Goal: Task Accomplishment & Management: Use online tool/utility

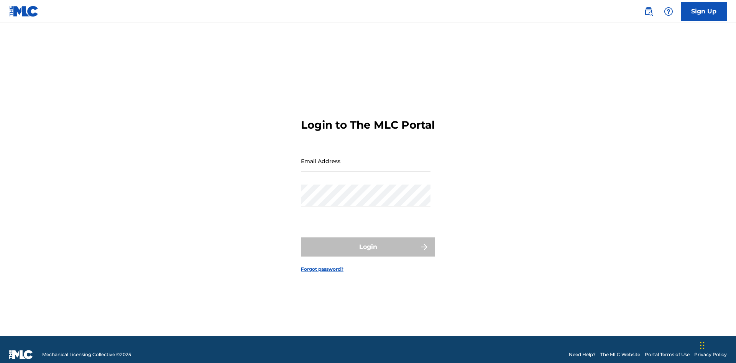
scroll to position [10, 0]
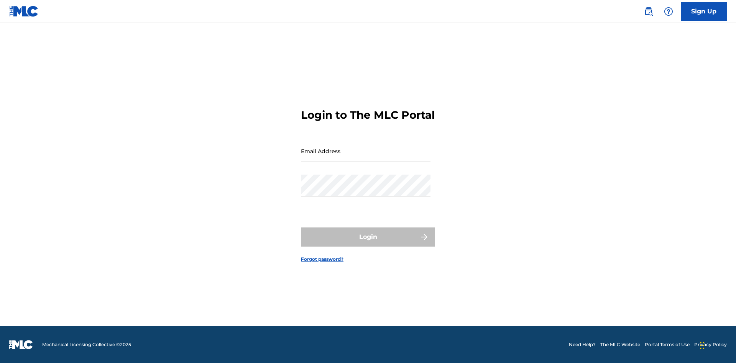
click at [366, 157] on input "Email Address" at bounding box center [366, 151] width 130 height 22
type input "Duke.McTesterson@gmail.com"
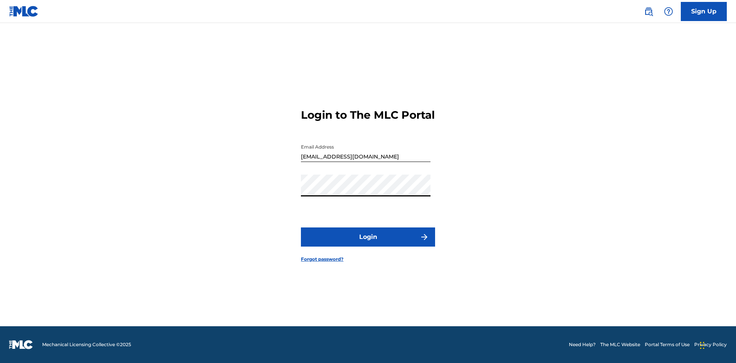
click at [368, 244] on button "Login" at bounding box center [368, 237] width 134 height 19
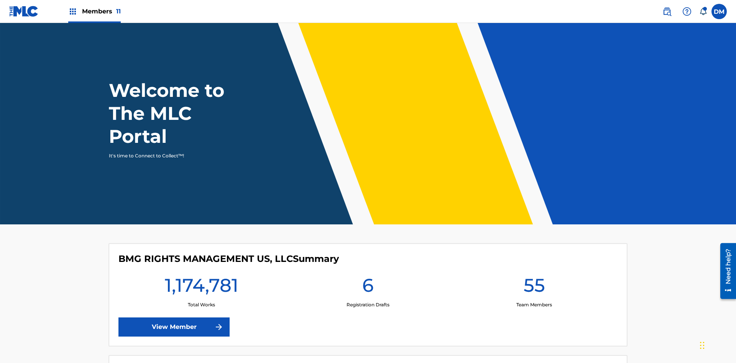
scroll to position [33, 0]
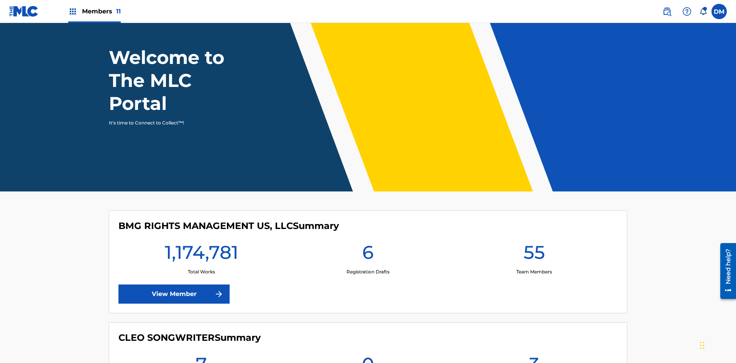
click at [94, 11] on span "Members 11" at bounding box center [101, 11] width 39 height 9
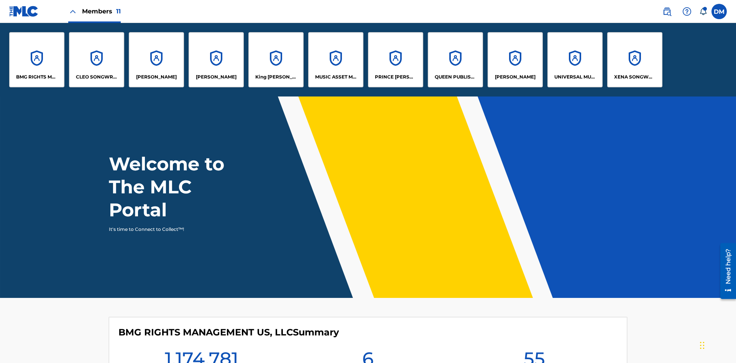
scroll to position [0, 0]
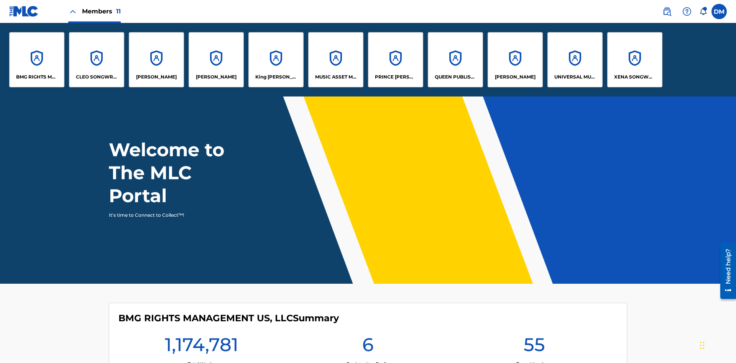
click at [216, 77] on p "EYAMA MCSINGER" at bounding box center [216, 77] width 41 height 7
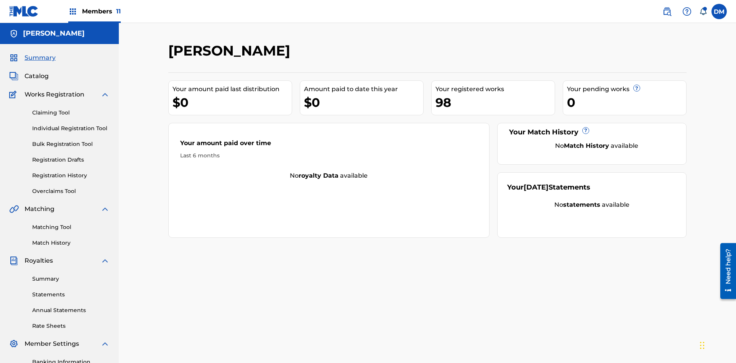
click at [71, 187] on link "Overclaims Tool" at bounding box center [70, 191] width 77 height 8
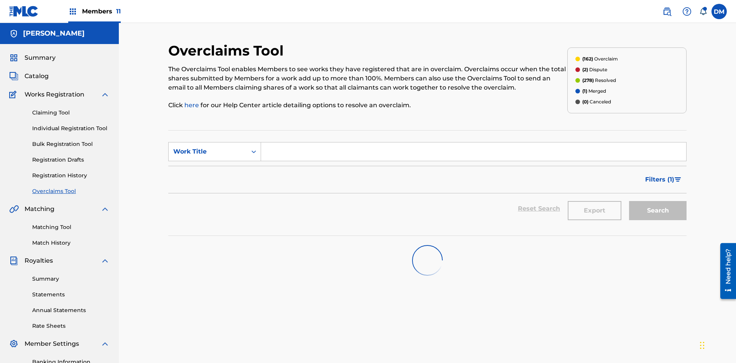
scroll to position [98, 0]
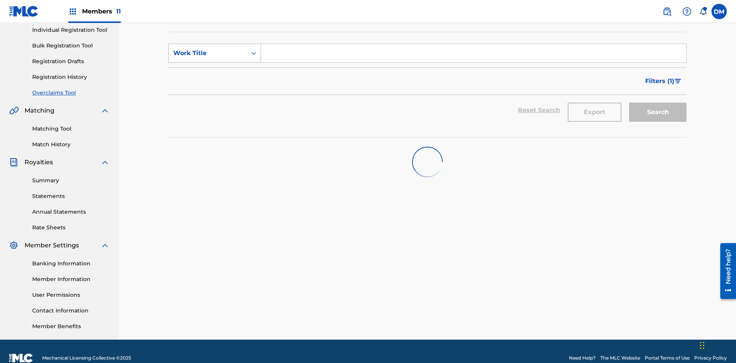
click at [208, 53] on div "Work Title" at bounding box center [207, 53] width 69 height 9
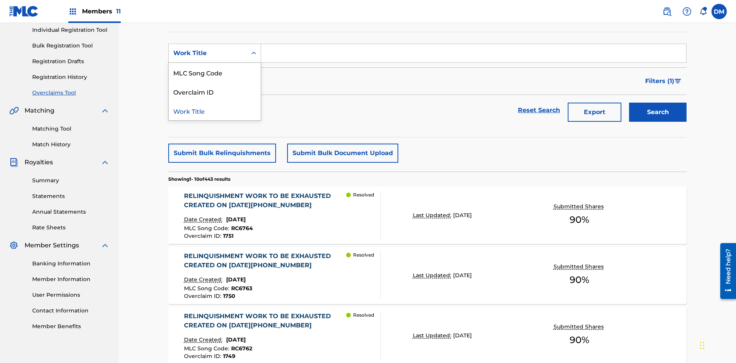
click at [215, 92] on div "Overclaim ID" at bounding box center [215, 91] width 92 height 19
click at [473, 55] on input "Search Form" at bounding box center [473, 53] width 425 height 18
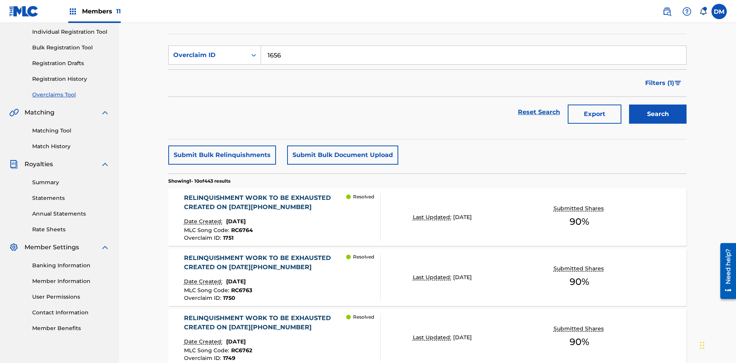
scroll to position [112, 0]
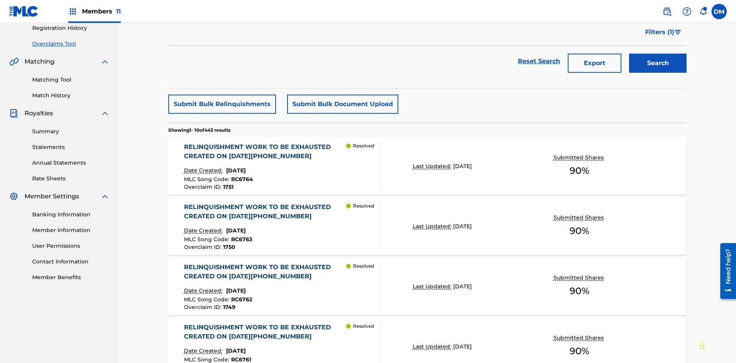
type input "1656"
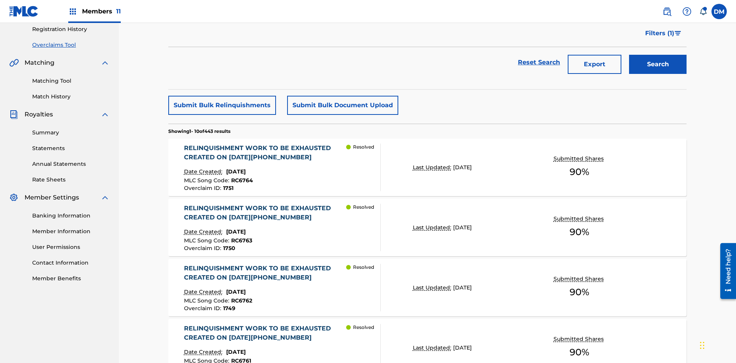
click at [658, 56] on button "Search" at bounding box center [657, 64] width 57 height 19
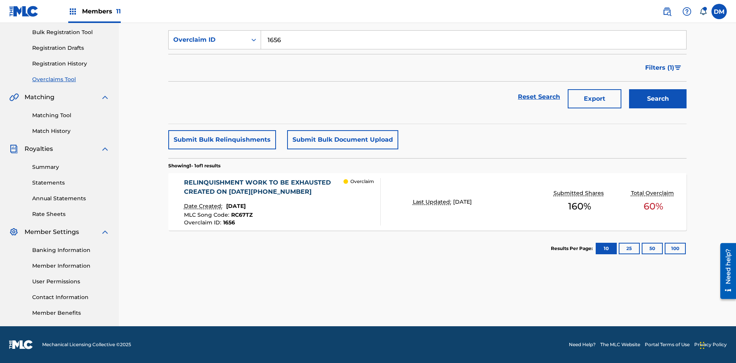
click at [263, 187] on div "RELINQUISHMENT WORK TO BE EXHAUSTED CREATED ON 2025 06 24 #5" at bounding box center [264, 187] width 160 height 18
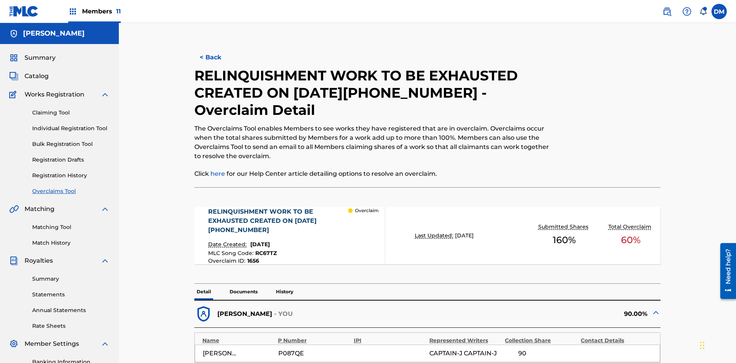
click at [243, 284] on p "Documents" at bounding box center [243, 292] width 33 height 16
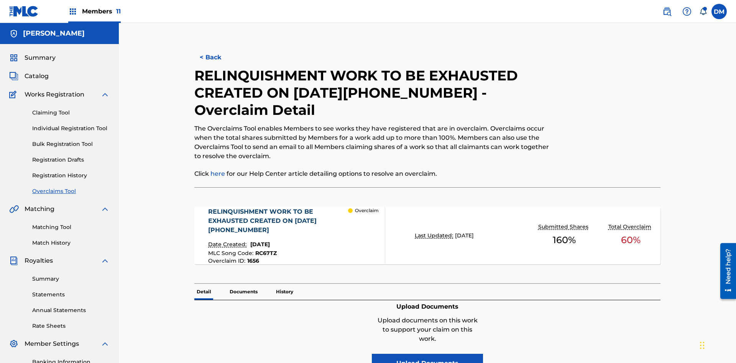
scroll to position [112, 0]
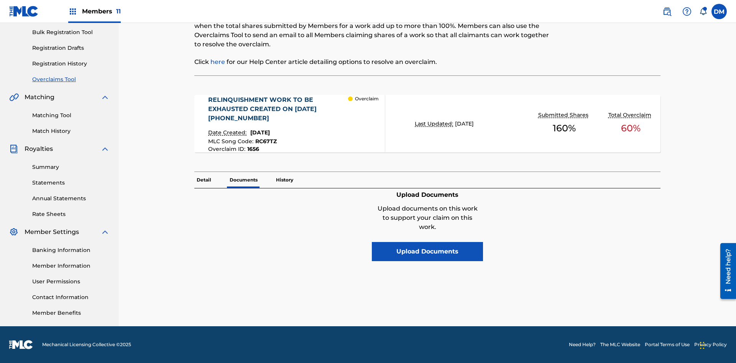
click at [427, 242] on button "Upload Documents" at bounding box center [427, 251] width 111 height 19
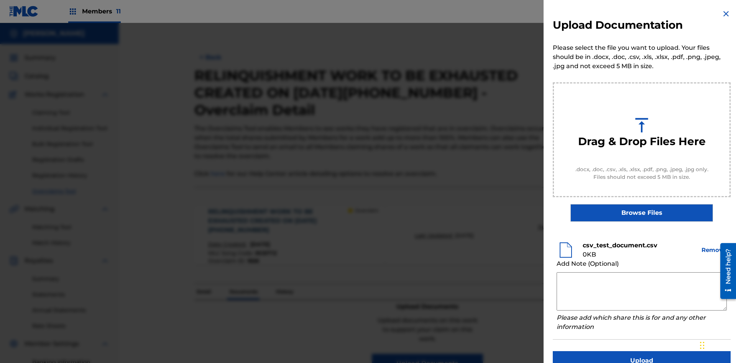
scroll to position [15, 0]
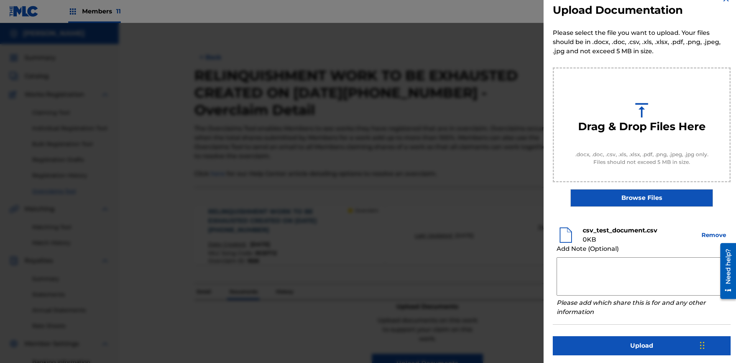
click at [641, 344] on button "Upload" at bounding box center [642, 345] width 178 height 19
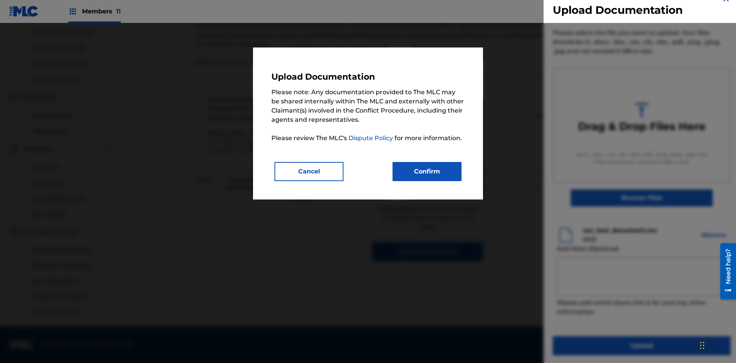
click at [427, 171] on button "Confirm" at bounding box center [426, 171] width 69 height 19
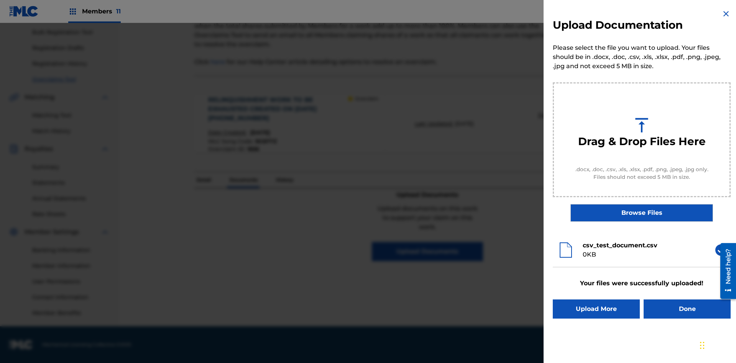
scroll to position [0, 0]
click at [596, 309] on button "Upload More" at bounding box center [596, 309] width 87 height 19
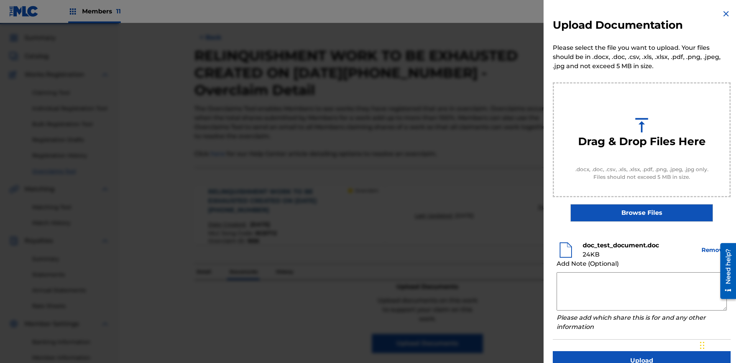
scroll to position [15, 0]
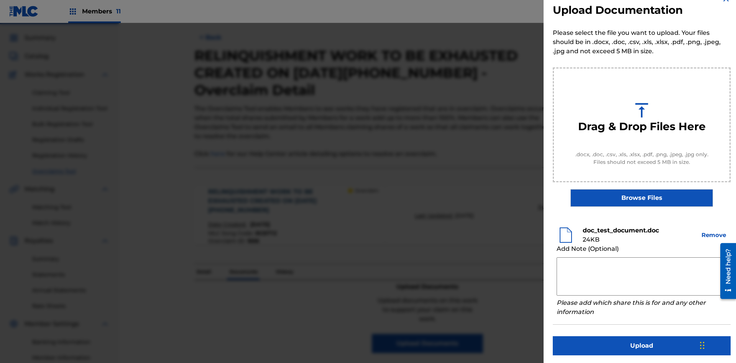
click at [641, 344] on button "Upload" at bounding box center [642, 345] width 178 height 19
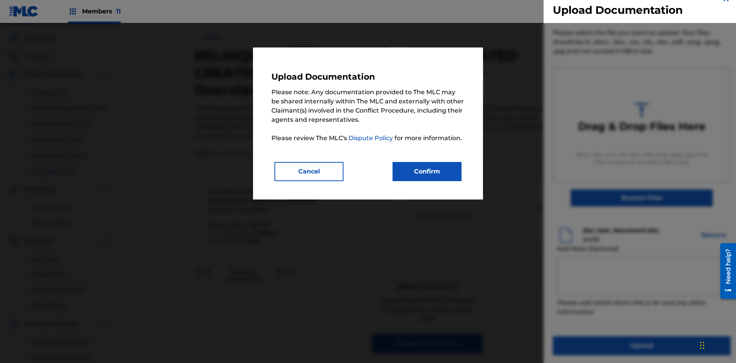
scroll to position [112, 0]
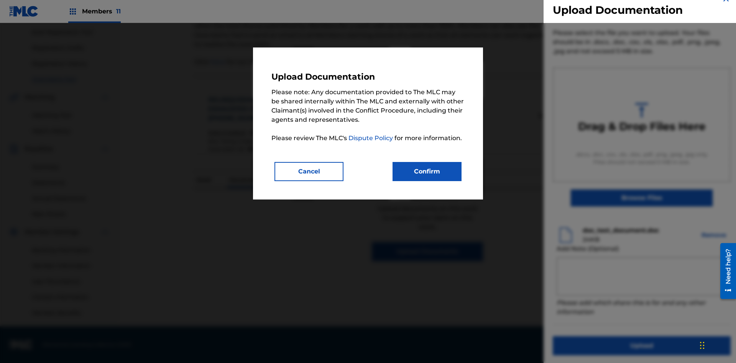
click at [427, 171] on button "Confirm" at bounding box center [426, 171] width 69 height 19
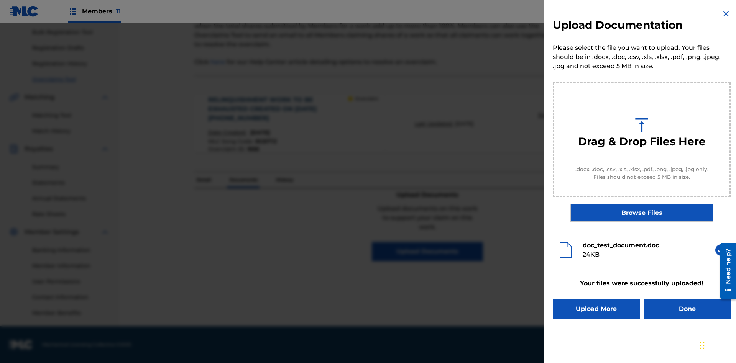
scroll to position [0, 0]
click at [596, 309] on button "Upload More" at bounding box center [596, 309] width 87 height 19
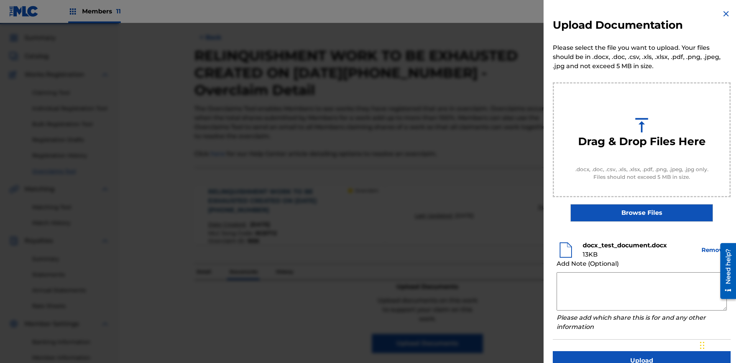
scroll to position [15, 0]
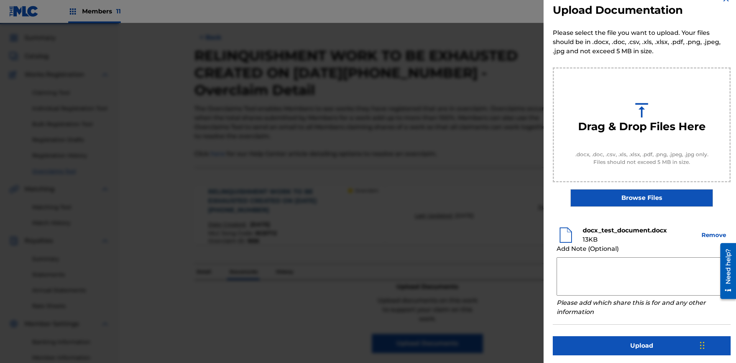
click at [641, 344] on button "Upload" at bounding box center [642, 345] width 178 height 19
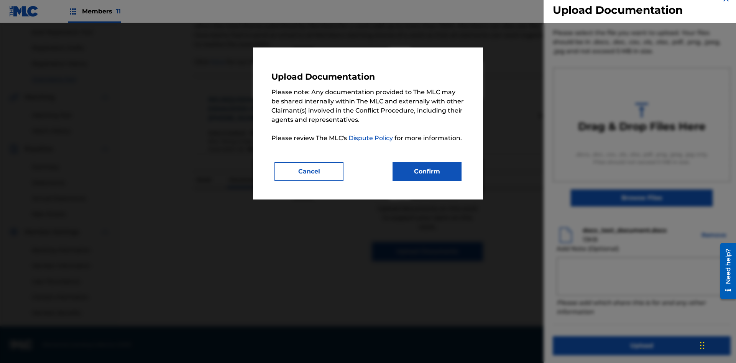
click at [427, 171] on button "Confirm" at bounding box center [426, 171] width 69 height 19
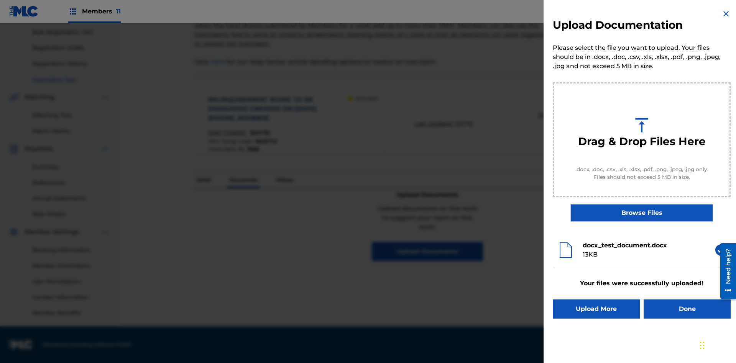
scroll to position [0, 0]
click at [596, 309] on button "Upload More" at bounding box center [596, 309] width 87 height 19
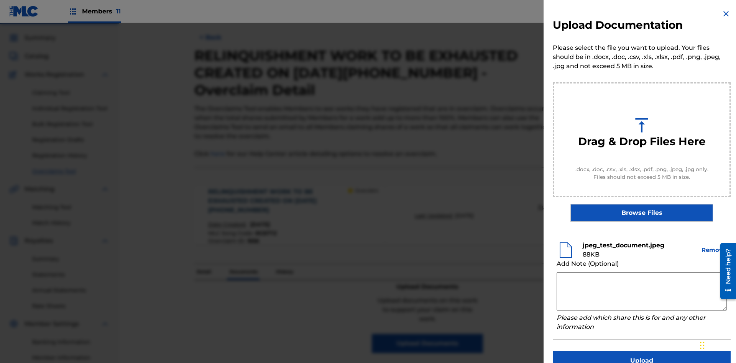
scroll to position [15, 0]
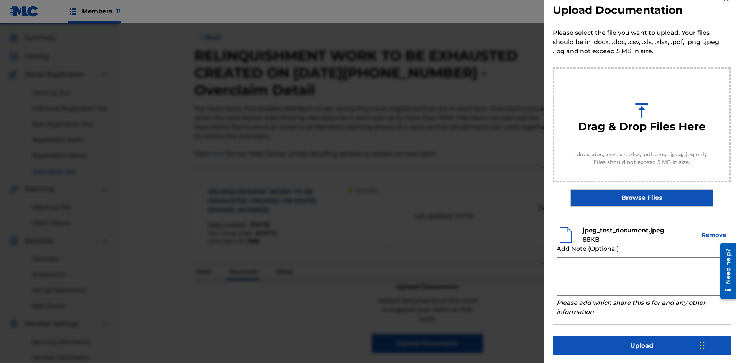
click at [641, 344] on button "Upload" at bounding box center [642, 345] width 178 height 19
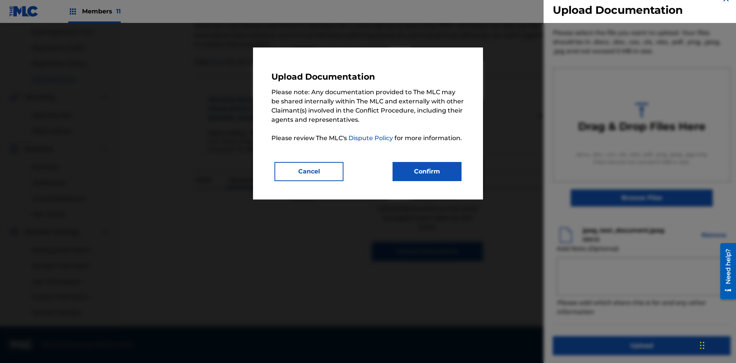
click at [427, 171] on button "Confirm" at bounding box center [426, 171] width 69 height 19
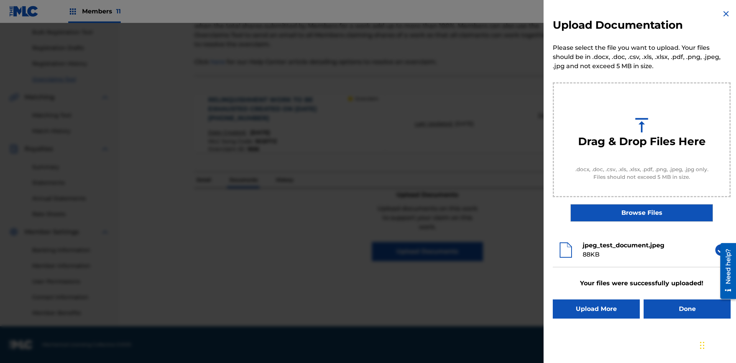
scroll to position [0, 0]
click at [596, 309] on button "Upload More" at bounding box center [596, 309] width 87 height 19
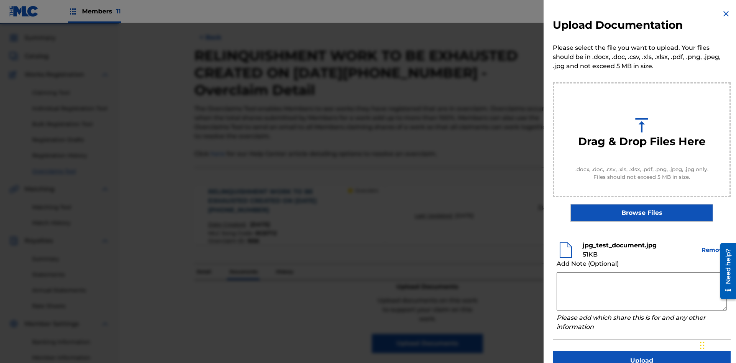
scroll to position [15, 0]
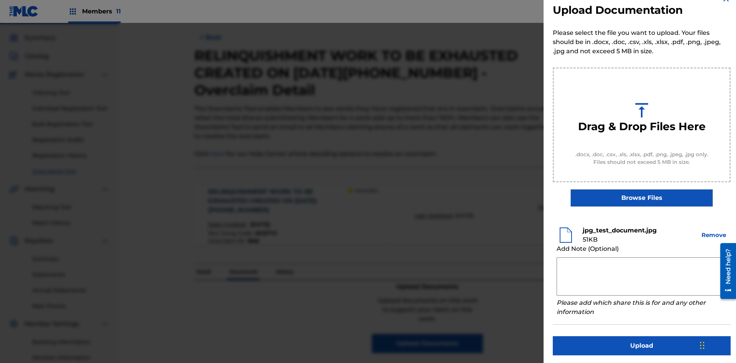
click at [641, 344] on button "Upload" at bounding box center [642, 345] width 178 height 19
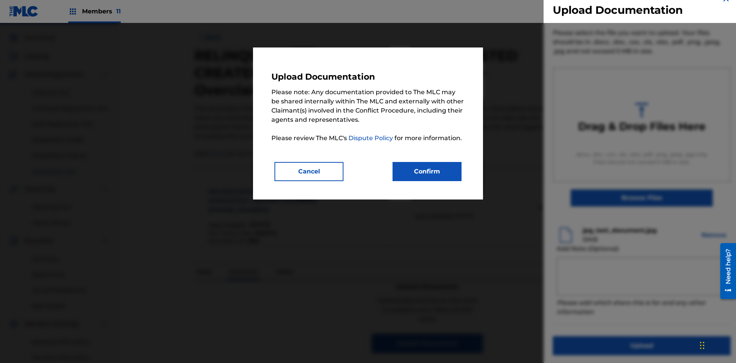
scroll to position [112, 0]
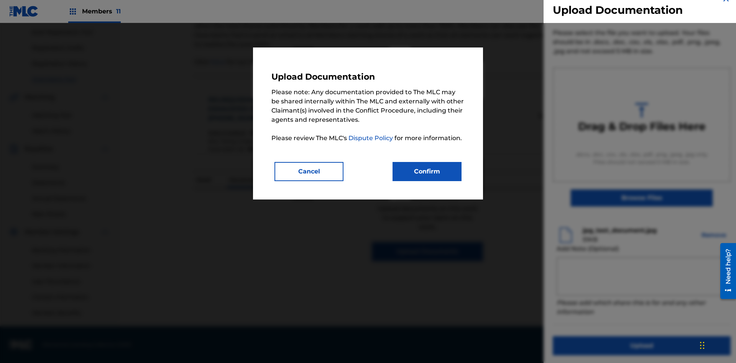
click at [427, 171] on button "Confirm" at bounding box center [426, 171] width 69 height 19
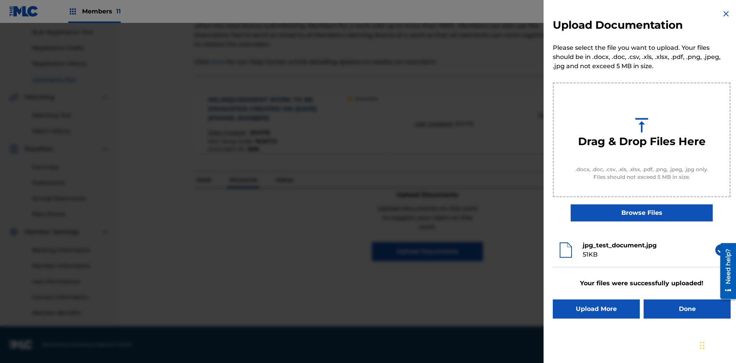
scroll to position [0, 0]
click at [596, 309] on button "Upload More" at bounding box center [596, 309] width 87 height 19
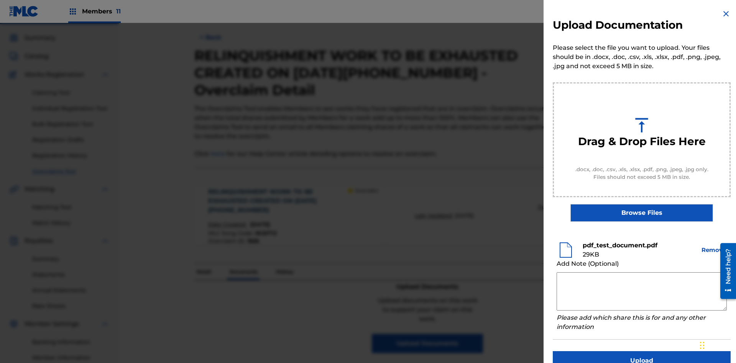
scroll to position [15, 0]
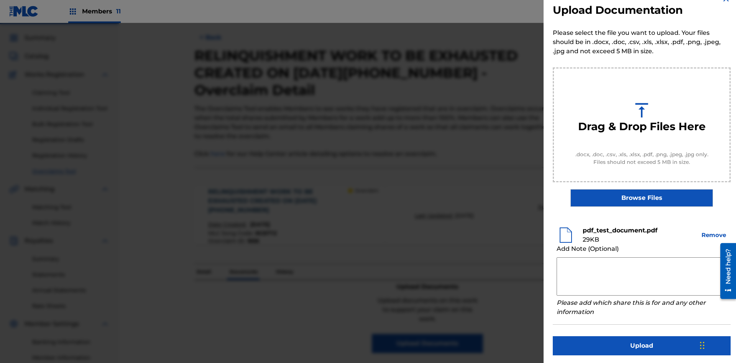
click at [641, 344] on button "Upload" at bounding box center [642, 345] width 178 height 19
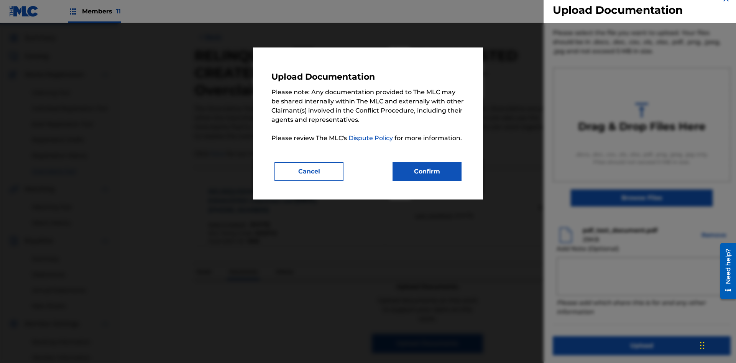
scroll to position [112, 0]
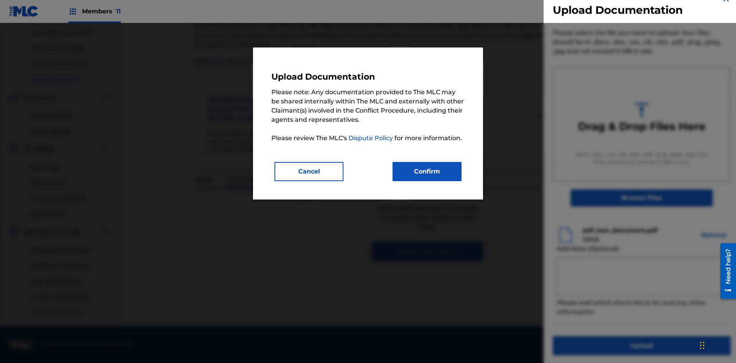
click at [427, 171] on button "Confirm" at bounding box center [426, 171] width 69 height 19
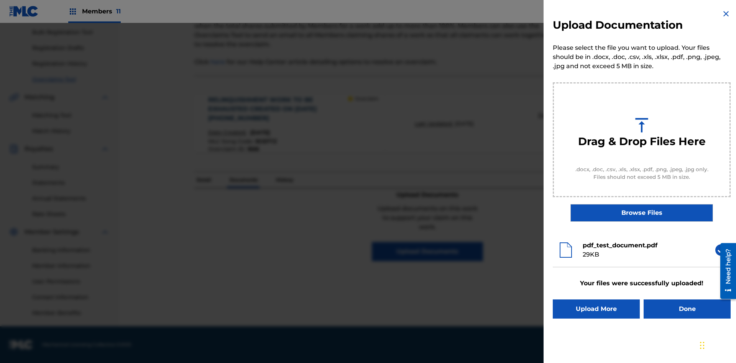
scroll to position [0, 0]
click at [596, 309] on button "Upload More" at bounding box center [596, 309] width 87 height 19
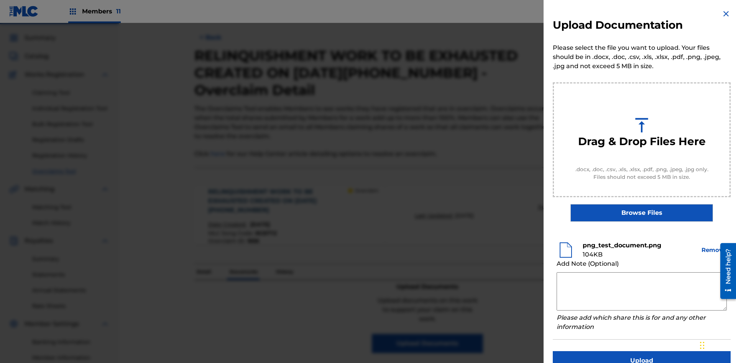
scroll to position [15, 0]
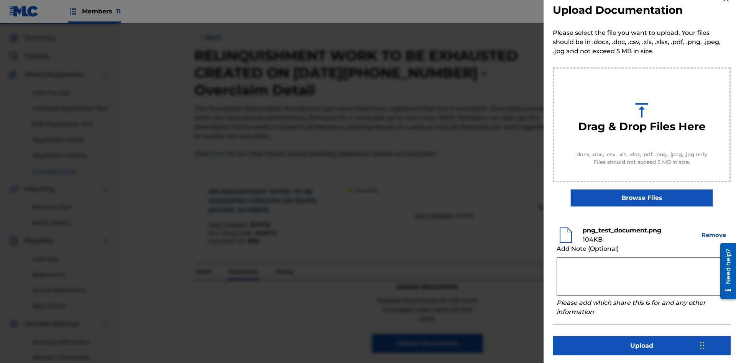
click at [641, 344] on button "Upload" at bounding box center [642, 345] width 178 height 19
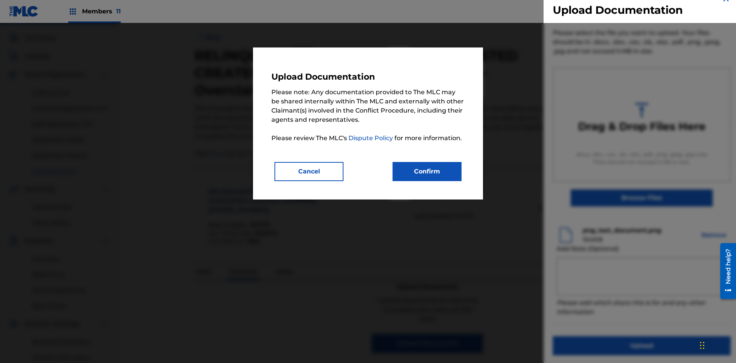
scroll to position [112, 0]
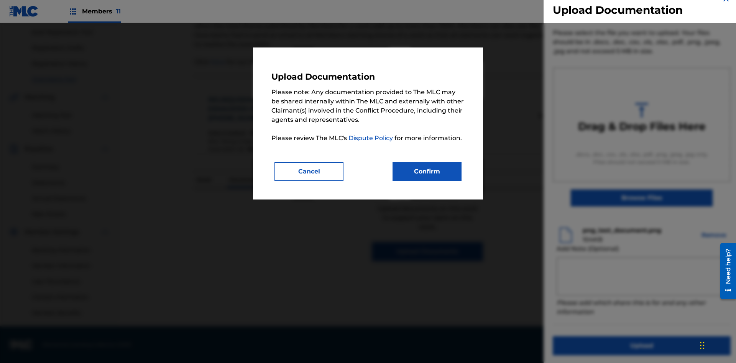
click at [427, 171] on button "Confirm" at bounding box center [426, 171] width 69 height 19
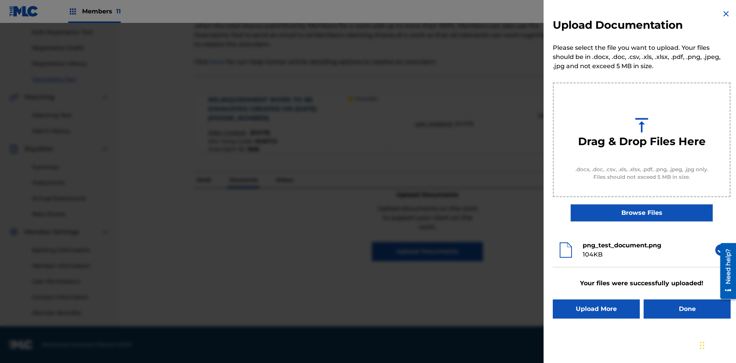
scroll to position [0, 0]
click at [596, 309] on button "Upload More" at bounding box center [596, 309] width 87 height 19
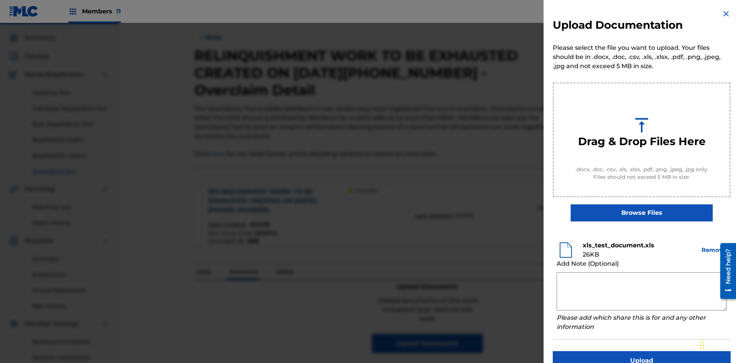
scroll to position [15, 0]
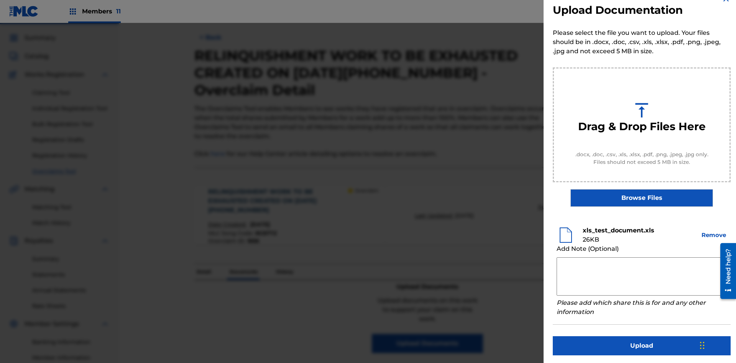
click at [641, 344] on button "Upload" at bounding box center [642, 345] width 178 height 19
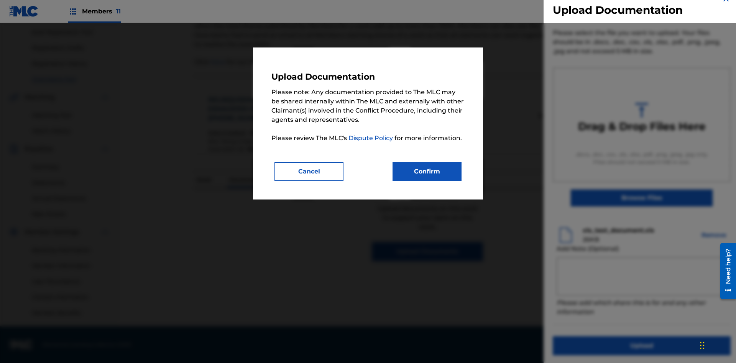
click at [427, 171] on button "Confirm" at bounding box center [426, 171] width 69 height 19
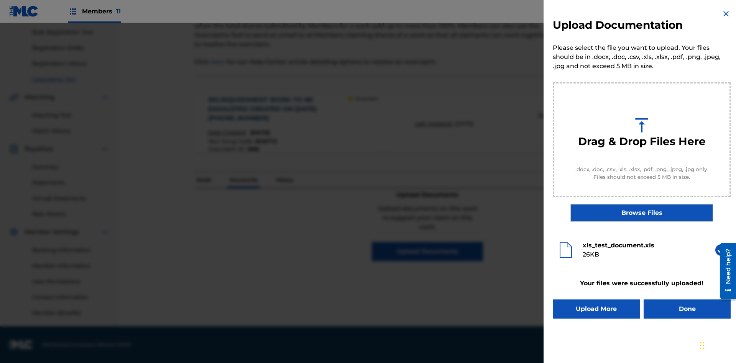
scroll to position [0, 0]
click at [596, 309] on button "Upload More" at bounding box center [596, 309] width 87 height 19
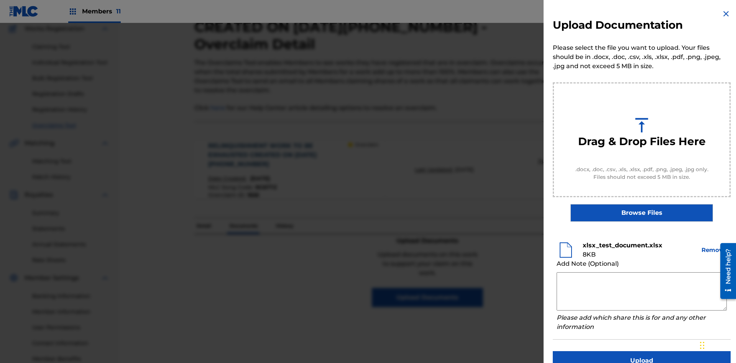
click at [641, 292] on textarea at bounding box center [641, 291] width 170 height 38
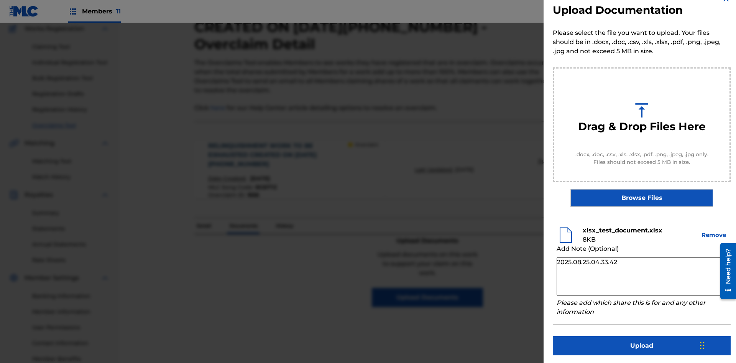
type textarea "2025.08.25.04.33.42"
click at [641, 344] on button "Upload" at bounding box center [642, 345] width 178 height 19
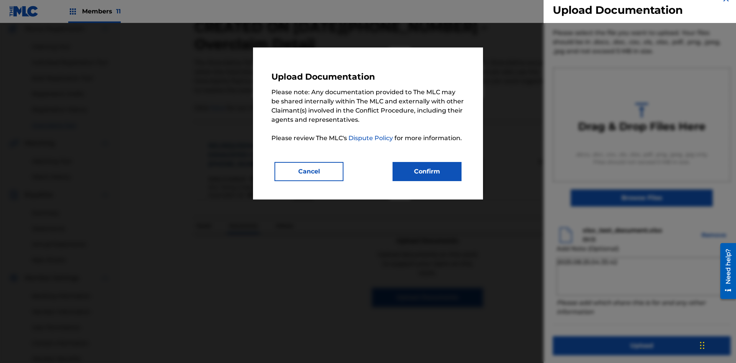
scroll to position [112, 0]
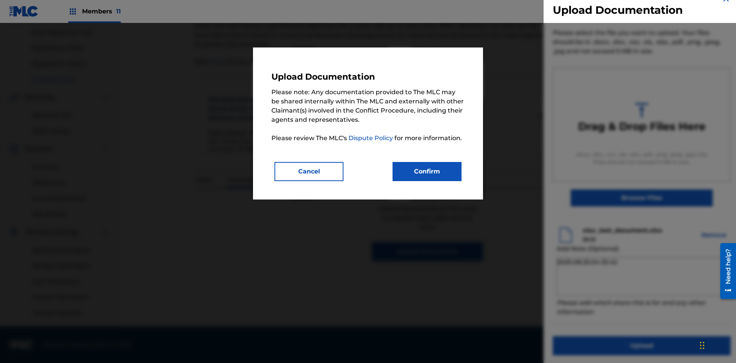
click at [427, 171] on button "Confirm" at bounding box center [426, 171] width 69 height 19
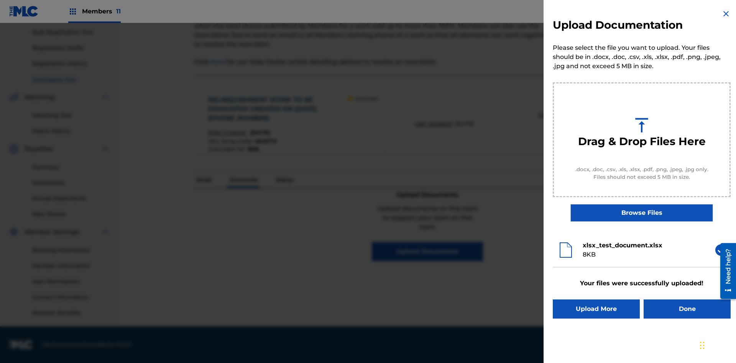
scroll to position [0, 0]
click at [687, 309] on button "Done" at bounding box center [686, 309] width 87 height 19
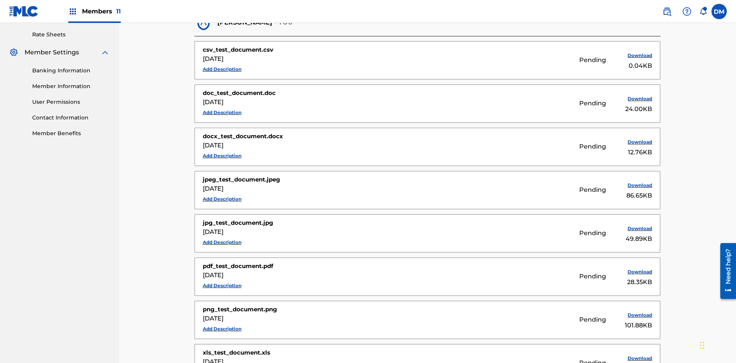
click at [222, 64] on button "Add Description" at bounding box center [222, 69] width 39 height 11
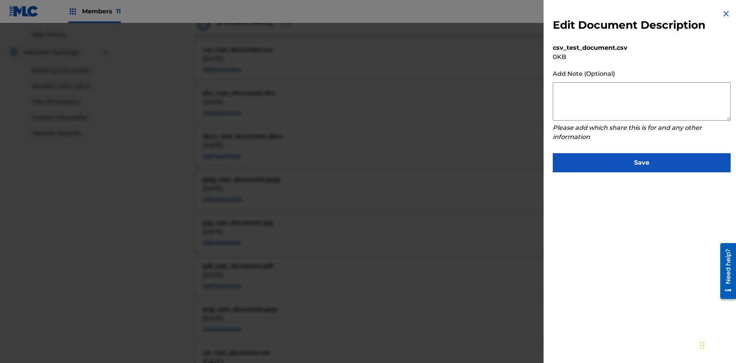
scroll to position [328, 0]
click at [641, 102] on textarea at bounding box center [642, 101] width 178 height 38
type textarea "2025.08.25.04.37.24"
click at [641, 161] on button "Save" at bounding box center [642, 162] width 178 height 19
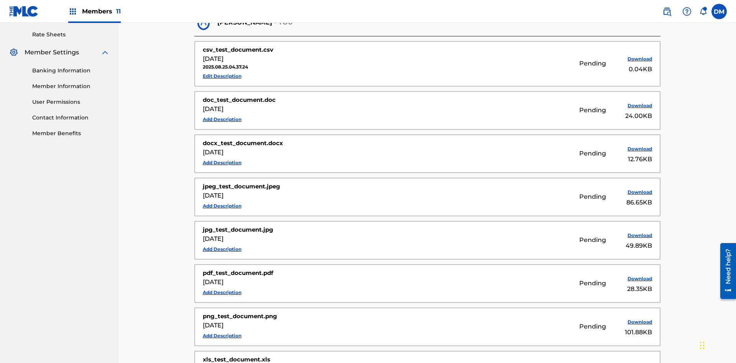
scroll to position [298, 0]
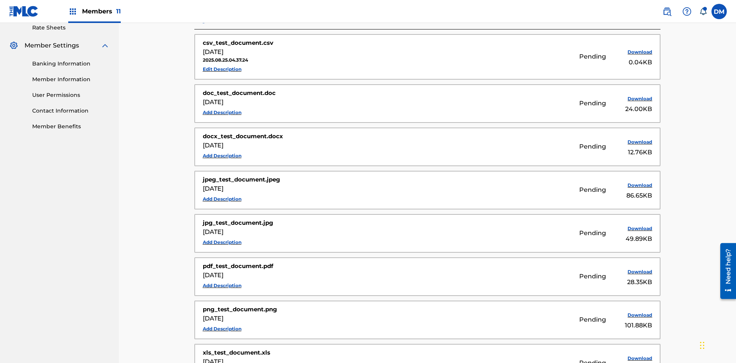
click at [222, 64] on button "Edit Description" at bounding box center [222, 69] width 39 height 11
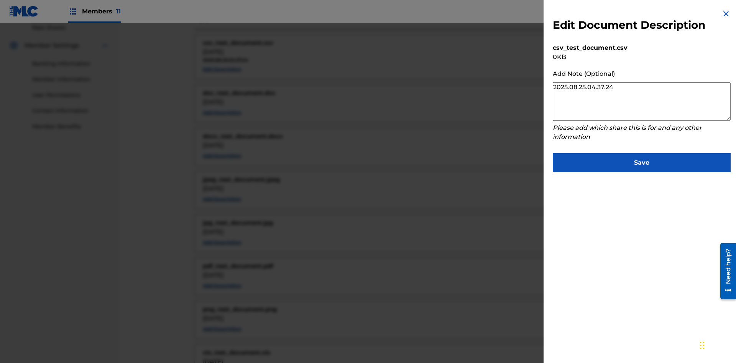
click at [641, 102] on textarea "2025.08.25.04.37.24" at bounding box center [642, 101] width 178 height 38
type textarea "2025.08.25.04.37.31"
click at [641, 161] on button "Save" at bounding box center [642, 162] width 178 height 19
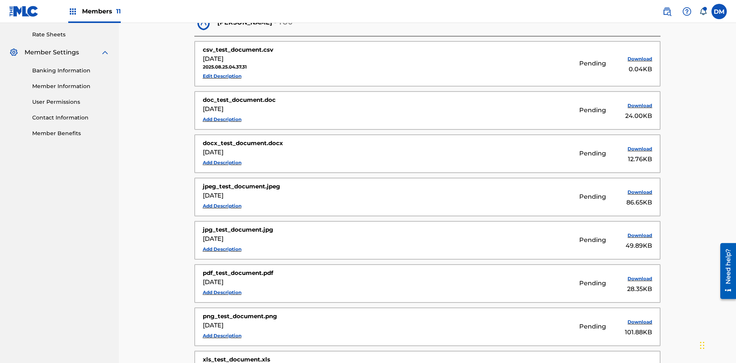
scroll to position [190, 0]
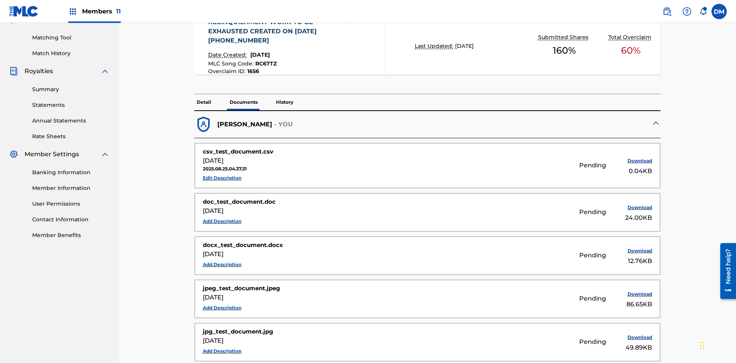
click at [284, 94] on p "History" at bounding box center [285, 102] width 22 height 16
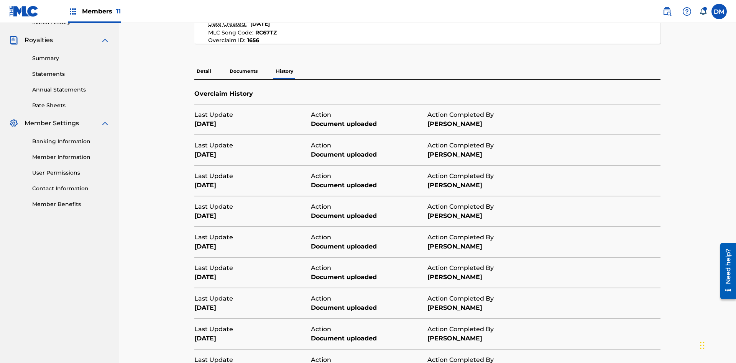
scroll to position [277, 0]
